Goal: Check status: Check status

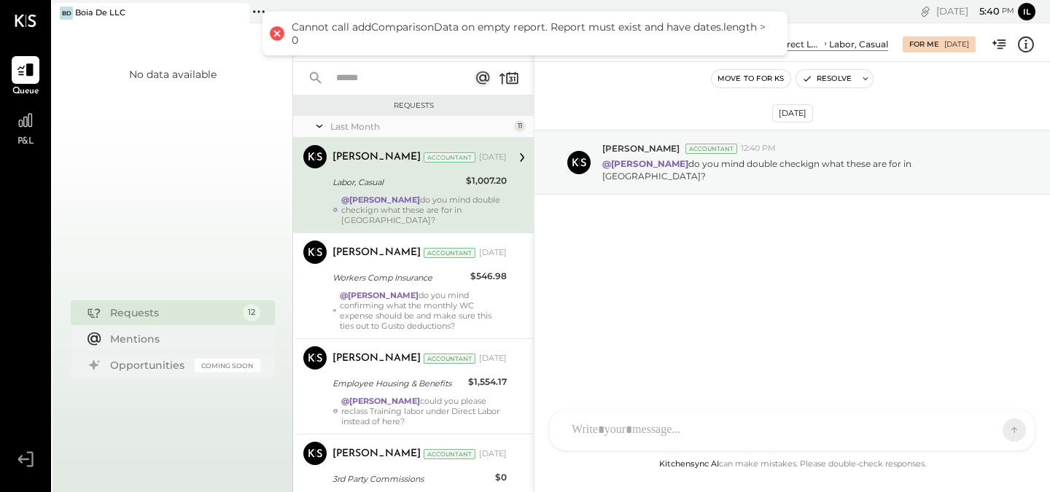
click at [280, 29] on div at bounding box center [277, 33] width 20 height 20
click at [276, 34] on div at bounding box center [277, 33] width 20 height 20
click at [251, 92] on div "No data available" at bounding box center [172, 172] width 240 height 241
click at [33, 125] on icon at bounding box center [25, 120] width 19 height 19
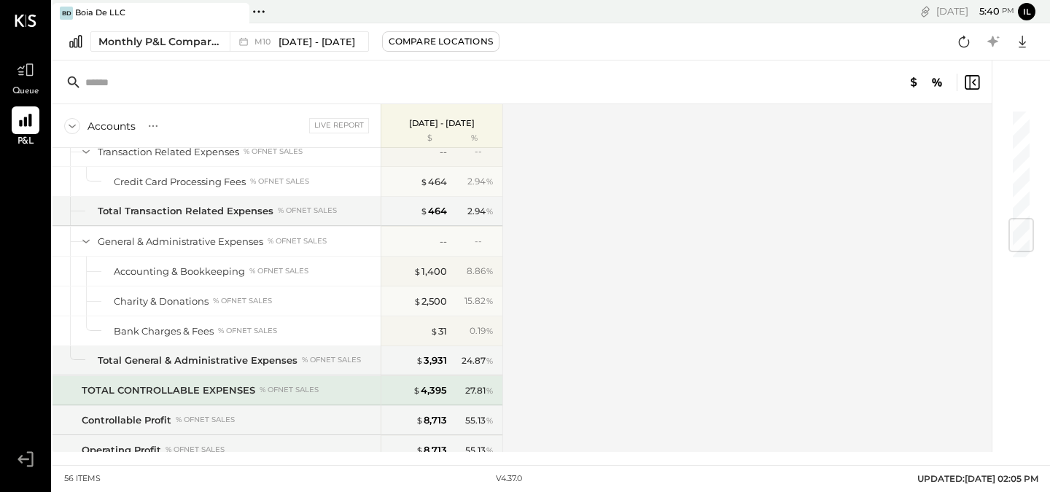
scroll to position [860, 0]
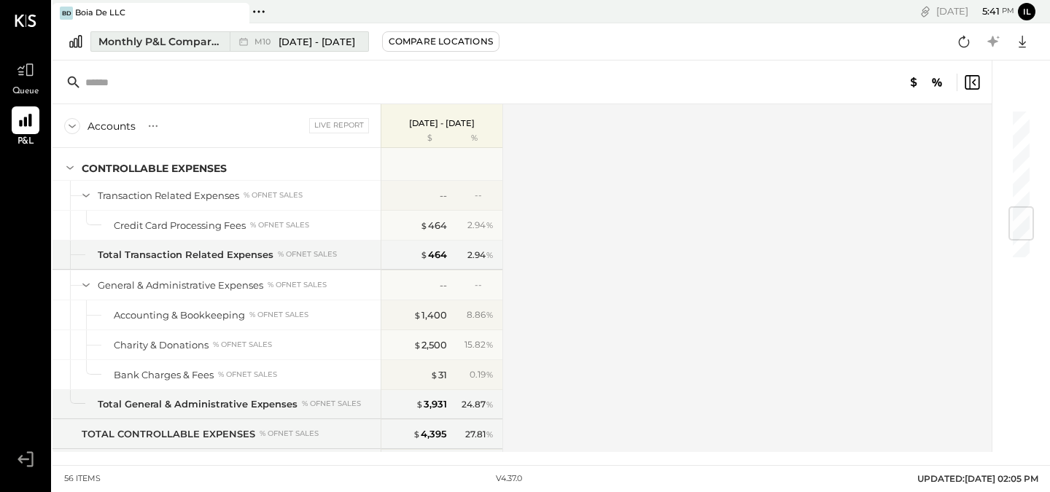
click at [323, 40] on span "[DATE] - [DATE]" at bounding box center [316, 42] width 77 height 14
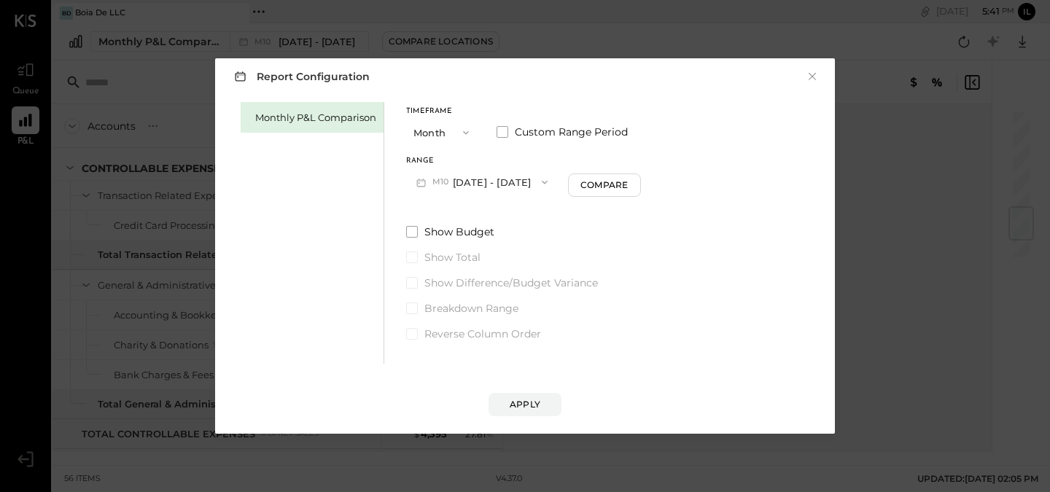
click at [492, 180] on button "M10 [DATE] - [DATE]" at bounding box center [482, 181] width 152 height 27
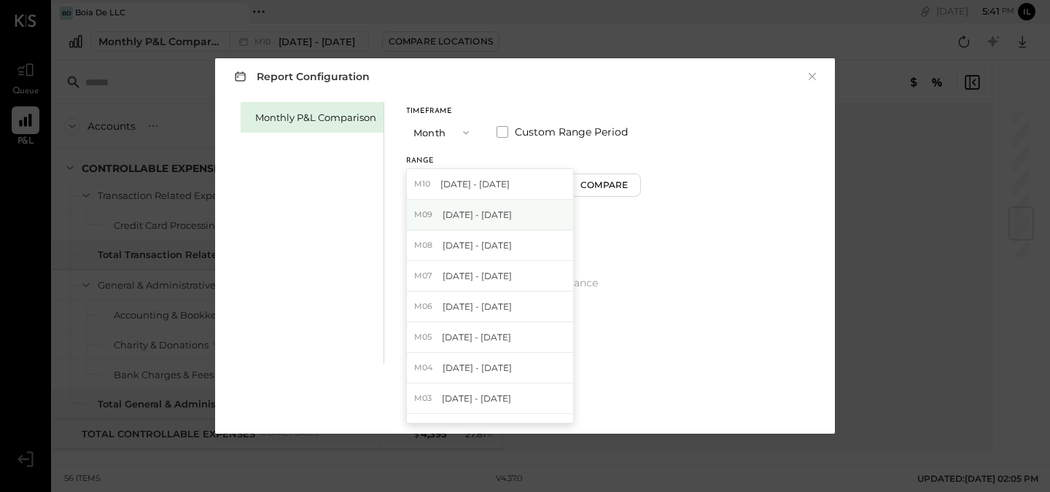
click at [499, 219] on span "[DATE] - [DATE]" at bounding box center [476, 214] width 69 height 12
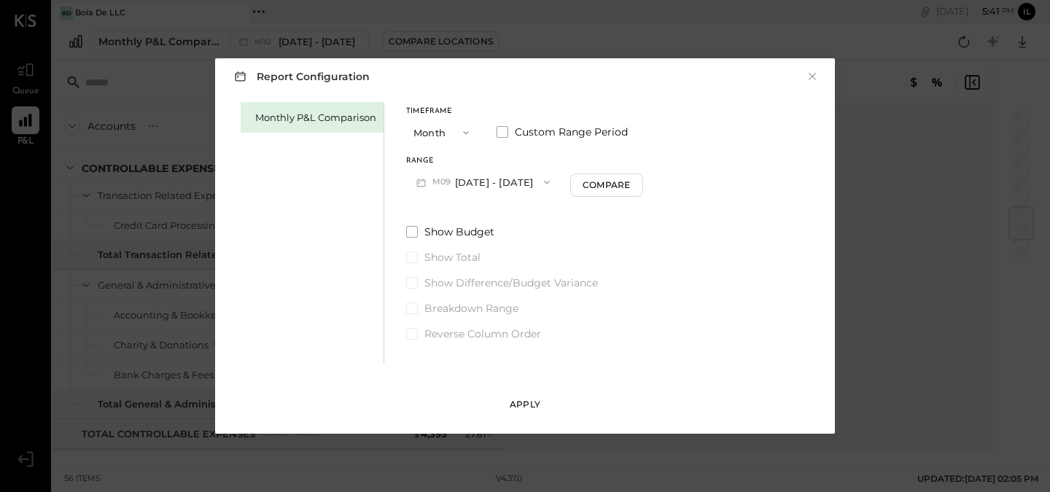
click at [525, 393] on button "Apply" at bounding box center [524, 404] width 73 height 23
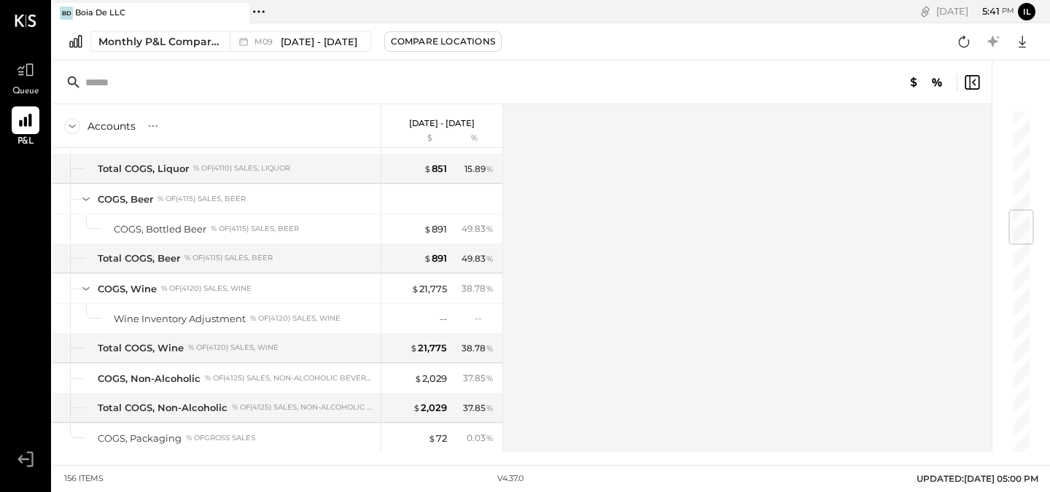
scroll to position [895, 0]
